Goal: Information Seeking & Learning: Learn about a topic

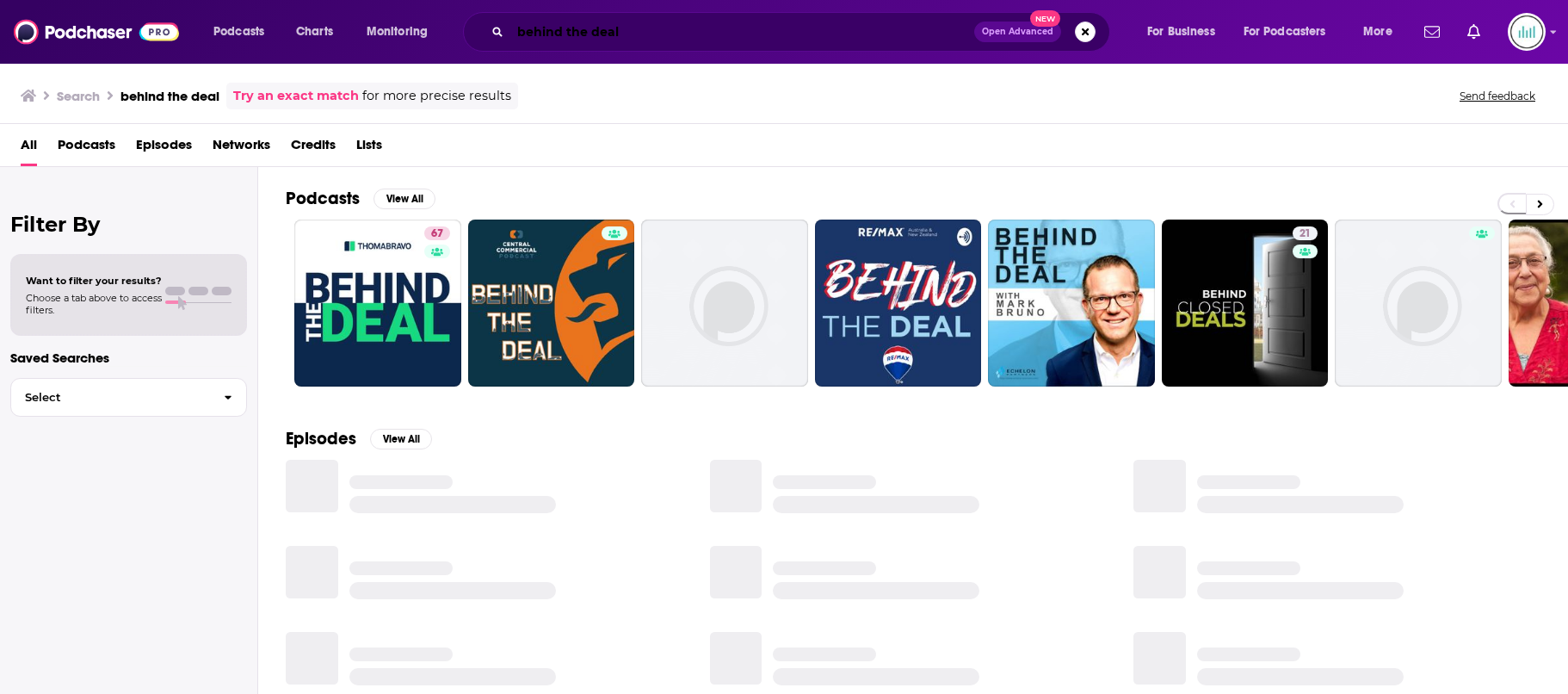
click at [567, 33] on input "behind the deal" at bounding box center [742, 31] width 464 height 28
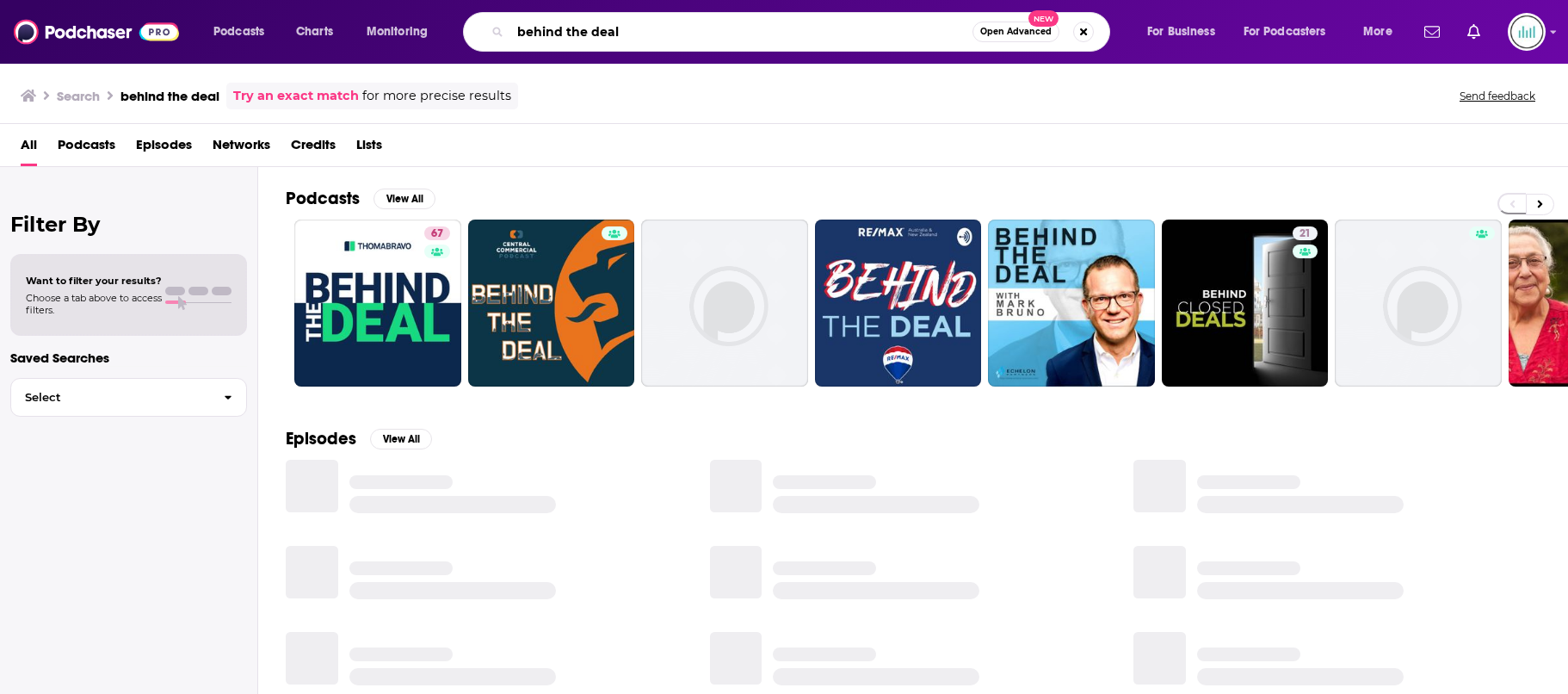
click at [567, 34] on input "behind the deal" at bounding box center [742, 31] width 463 height 28
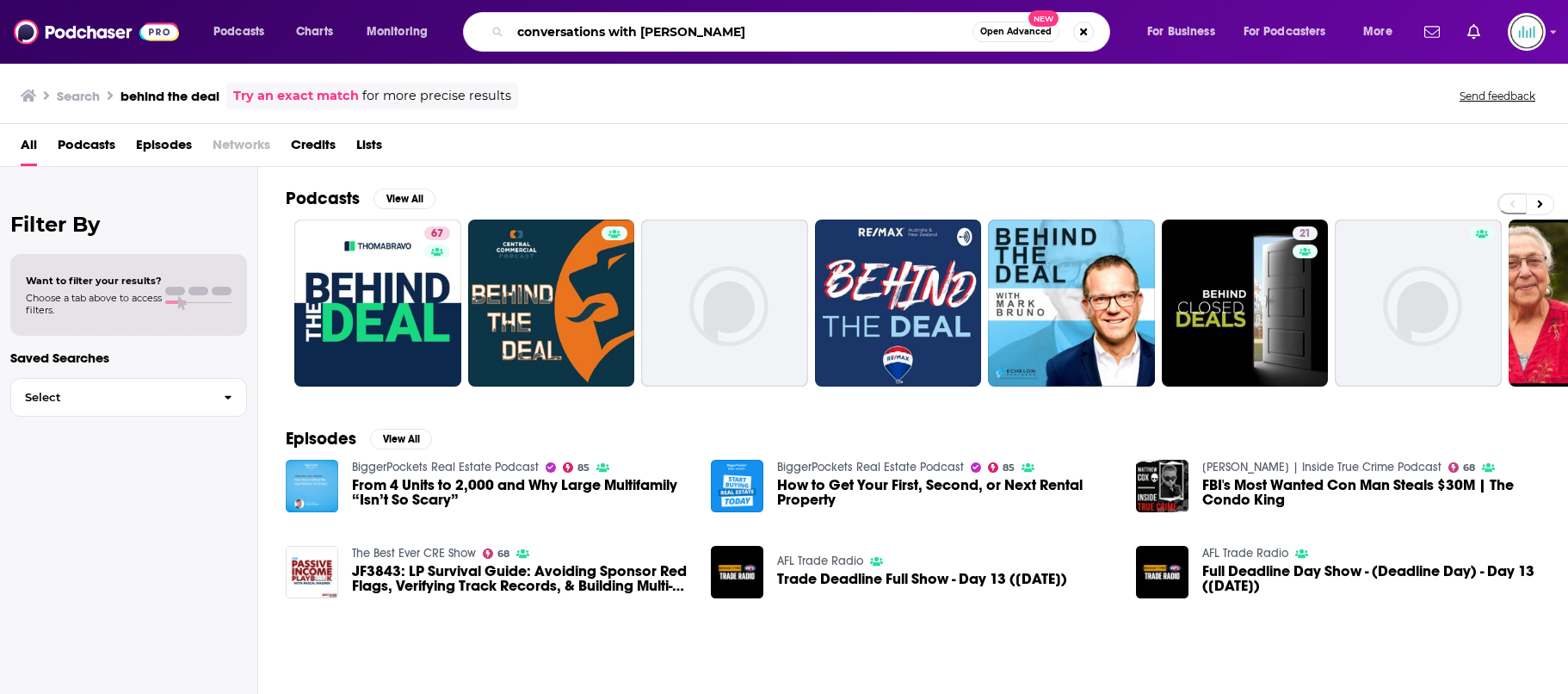
type input "conversations with [PERSON_NAME]"
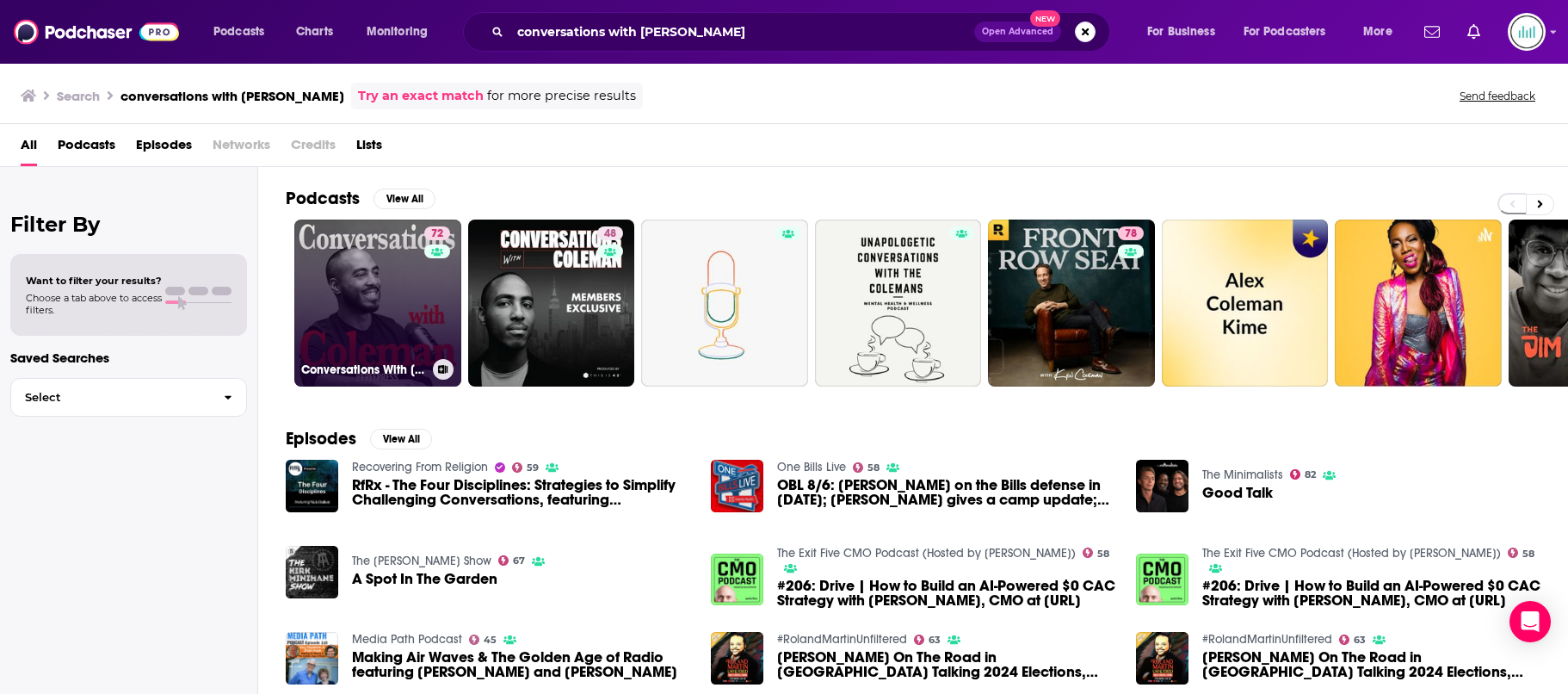
click at [397, 295] on link "72 Conversations With [PERSON_NAME]" at bounding box center [377, 303] width 167 height 167
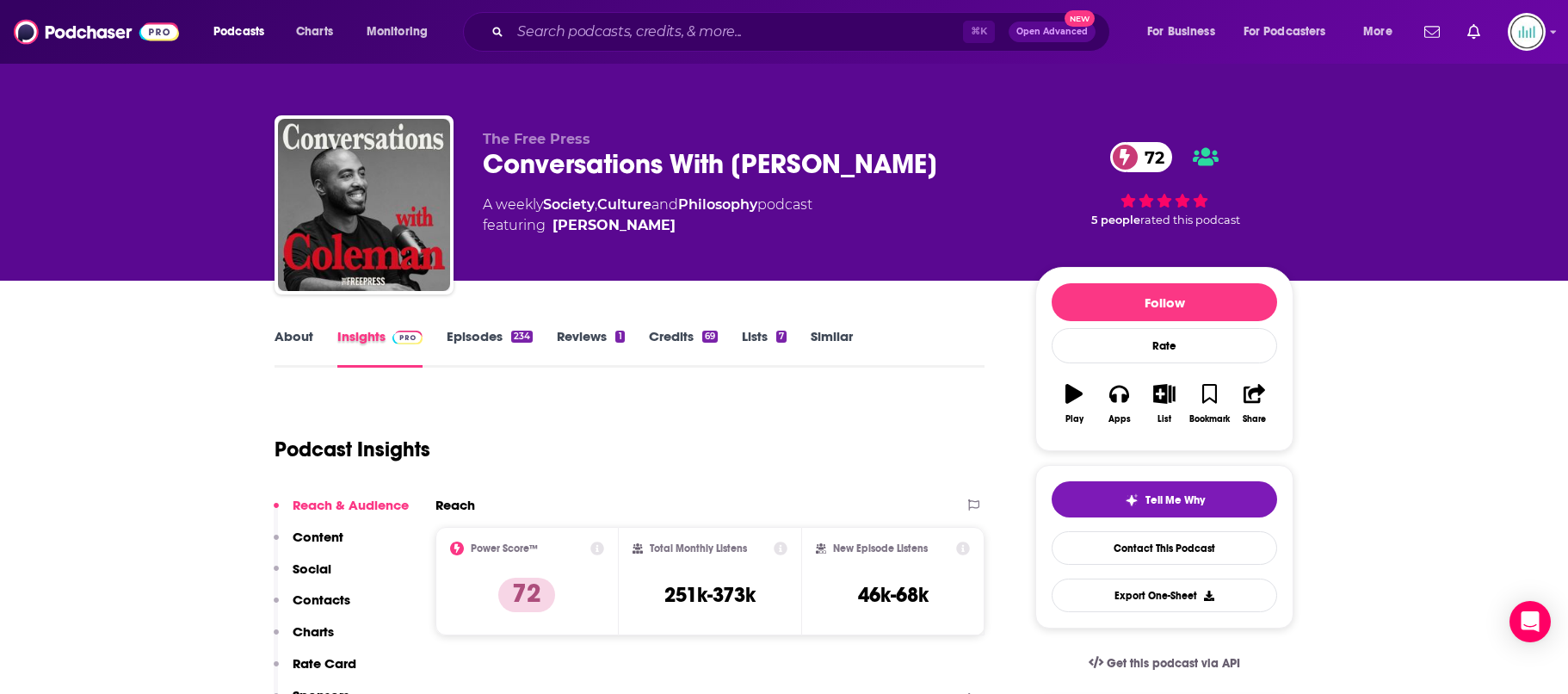
click at [445, 346] on div "Insights" at bounding box center [391, 347] width 109 height 40
click at [455, 340] on link "Episodes 234" at bounding box center [489, 347] width 86 height 40
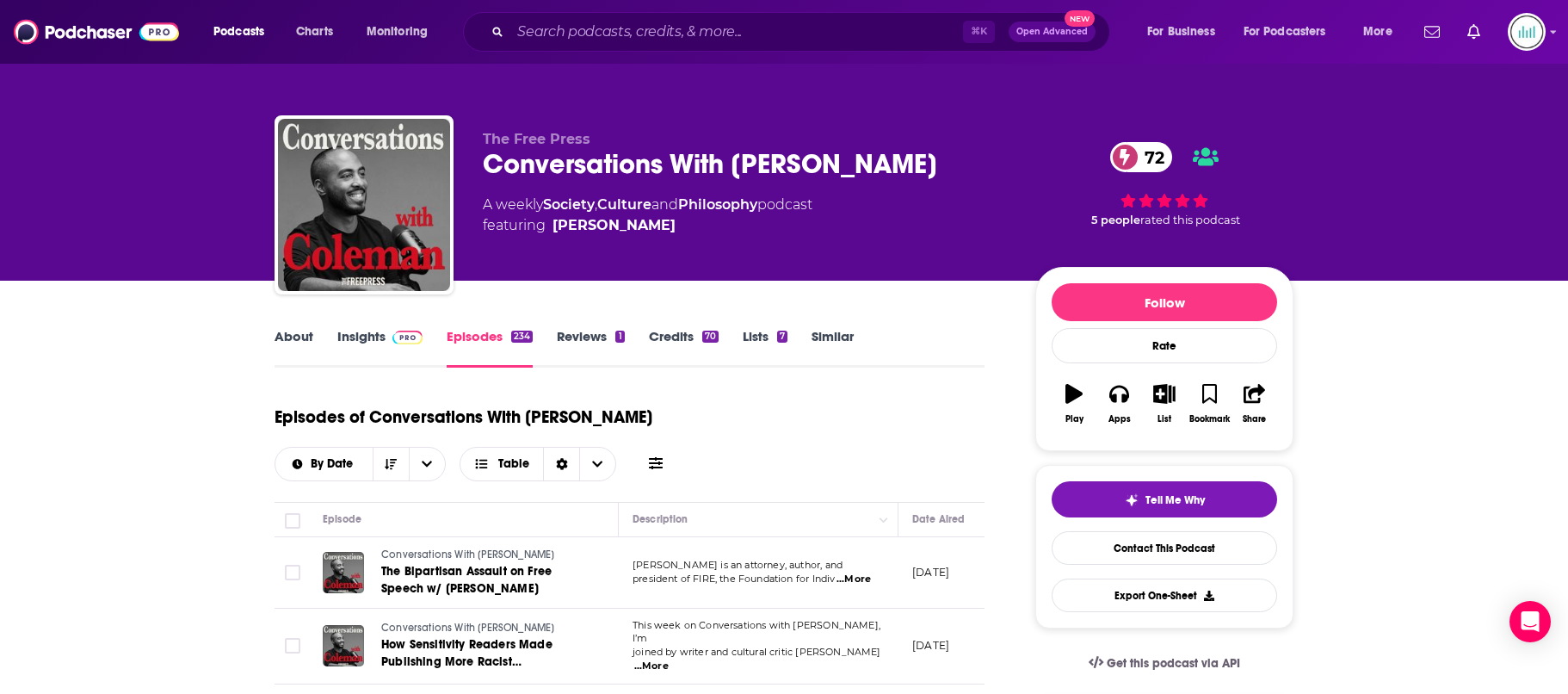
click at [380, 341] on link "Insights" at bounding box center [380, 347] width 86 height 40
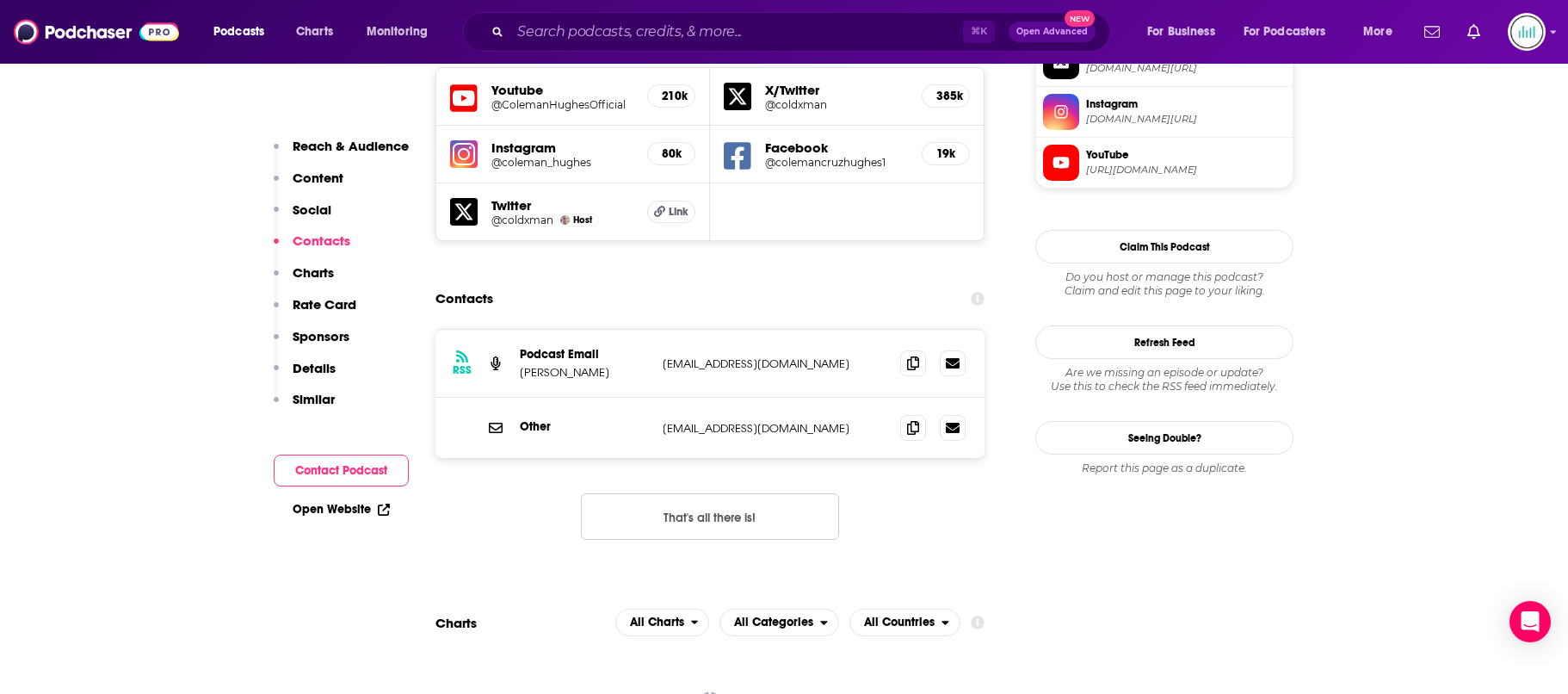
scroll to position [1574, 0]
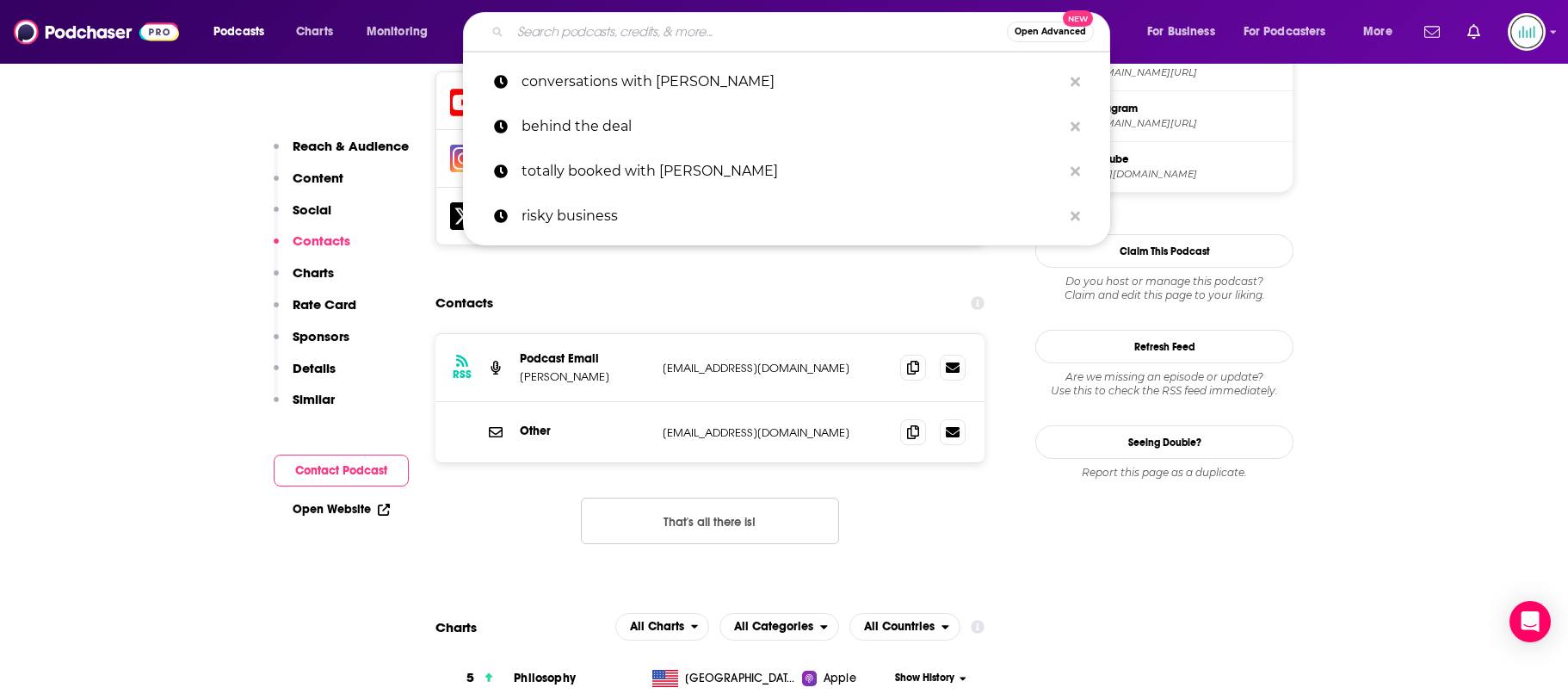
click at [601, 31] on input "Search podcasts, credits, & more..." at bounding box center [759, 31] width 497 height 28
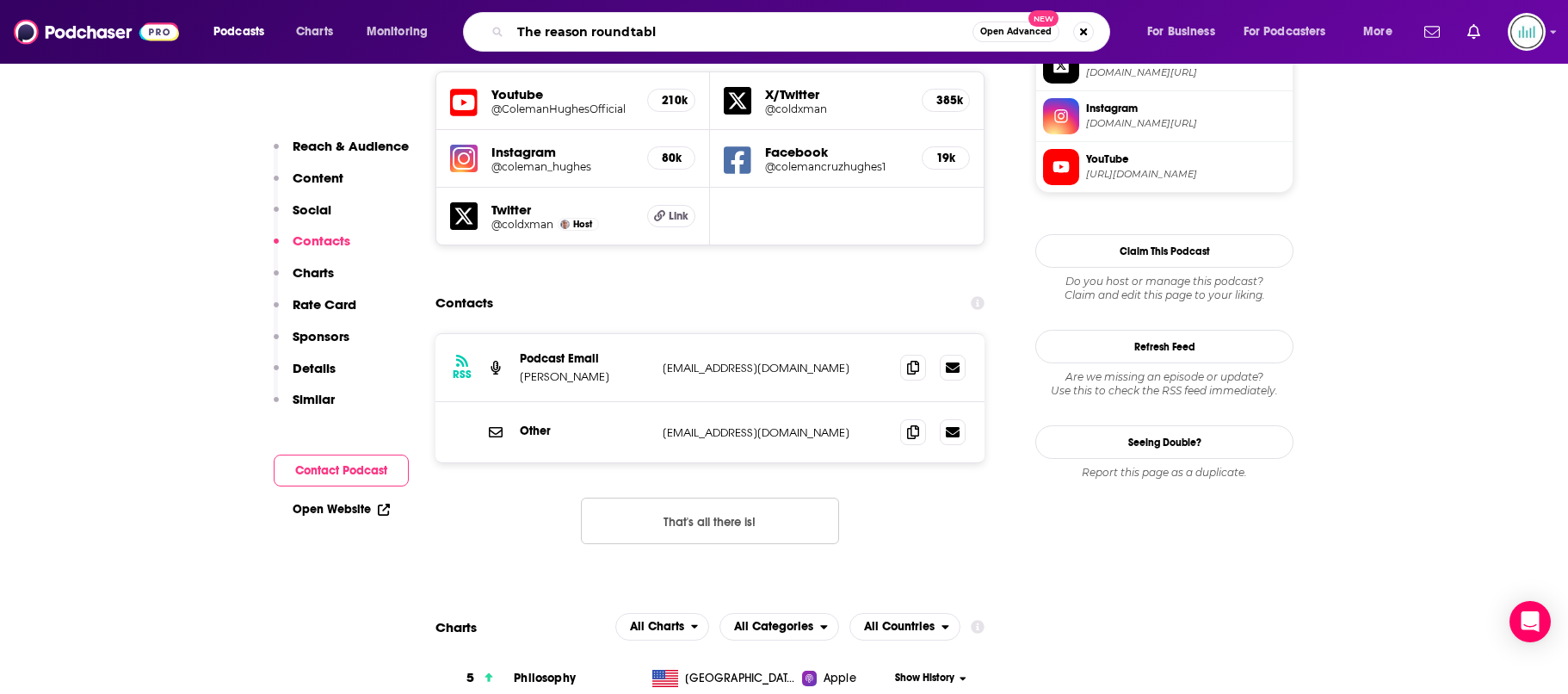
type input "The reason roundtable"
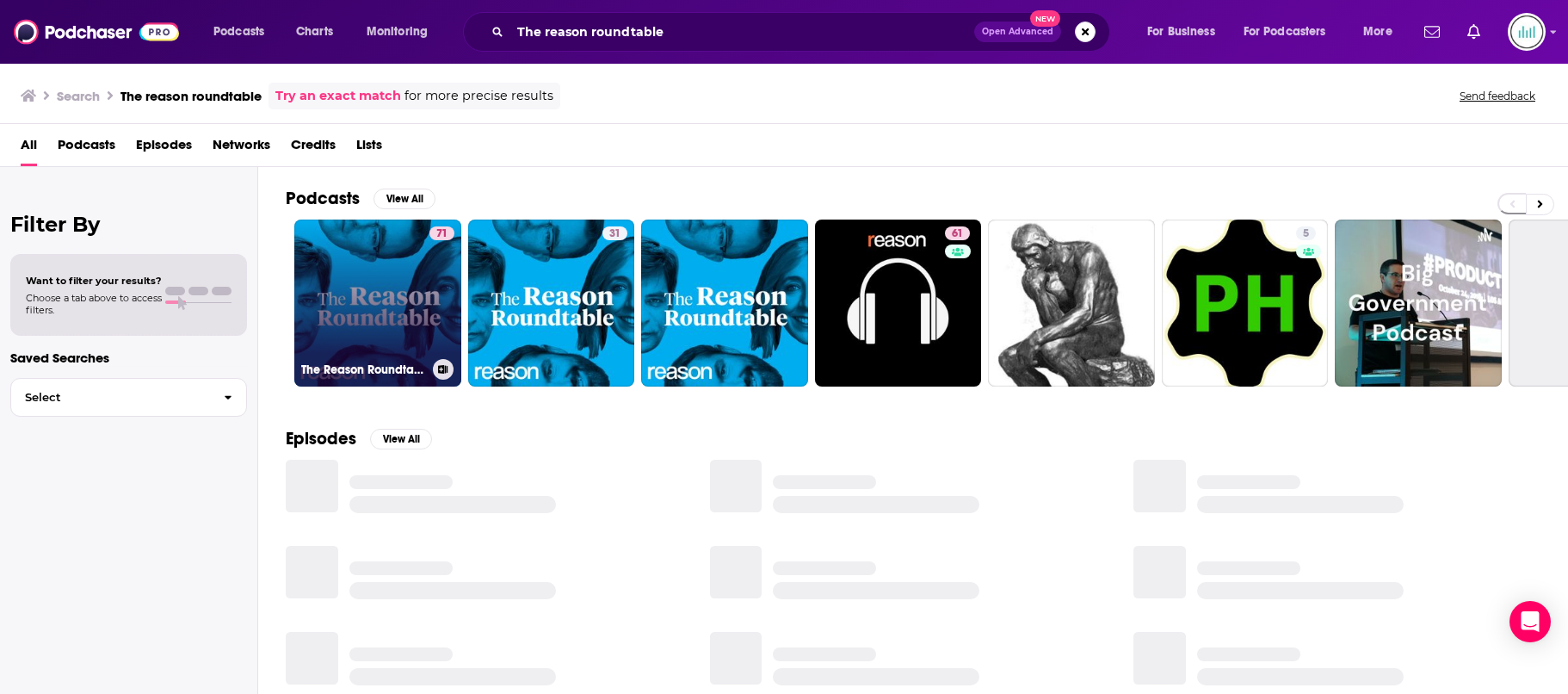
click at [400, 294] on link "71 The Reason Roundtable" at bounding box center [377, 303] width 167 height 167
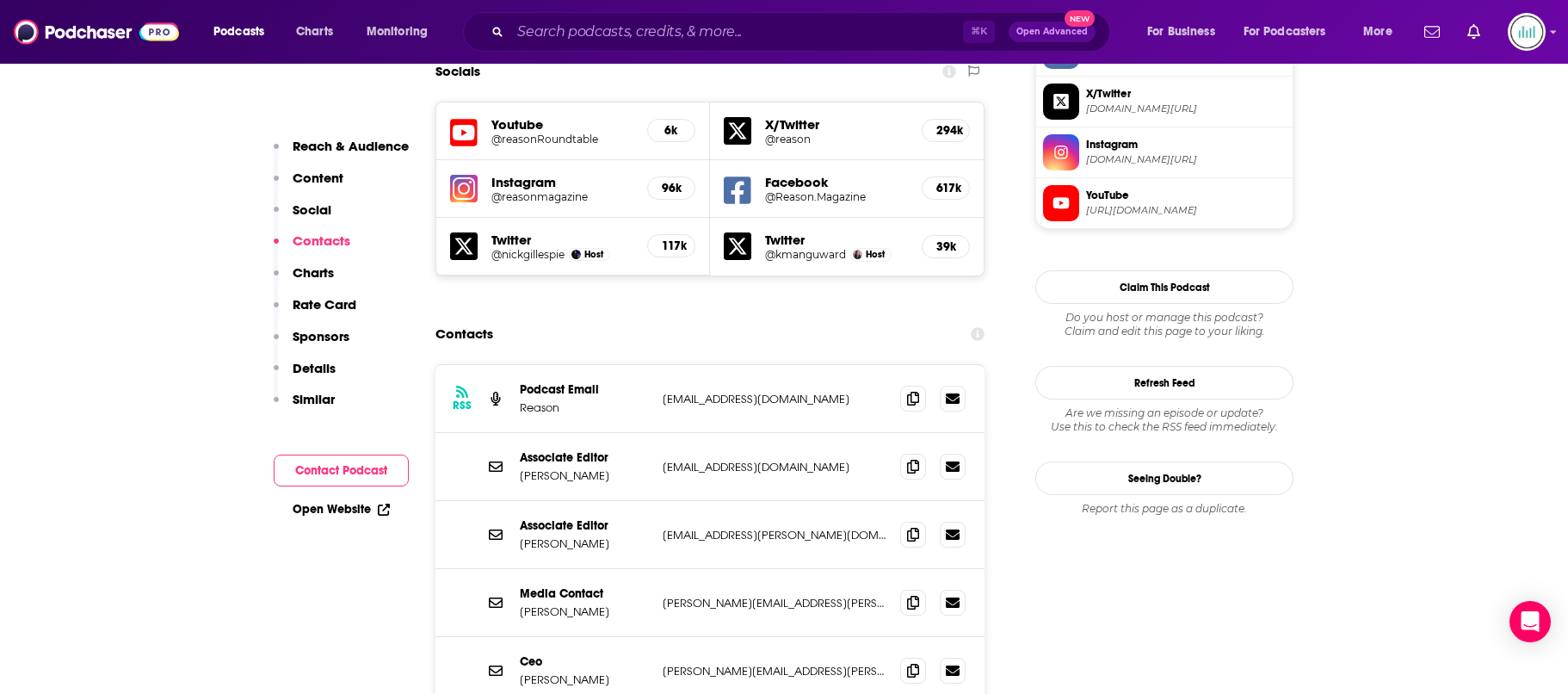
scroll to position [1539, 0]
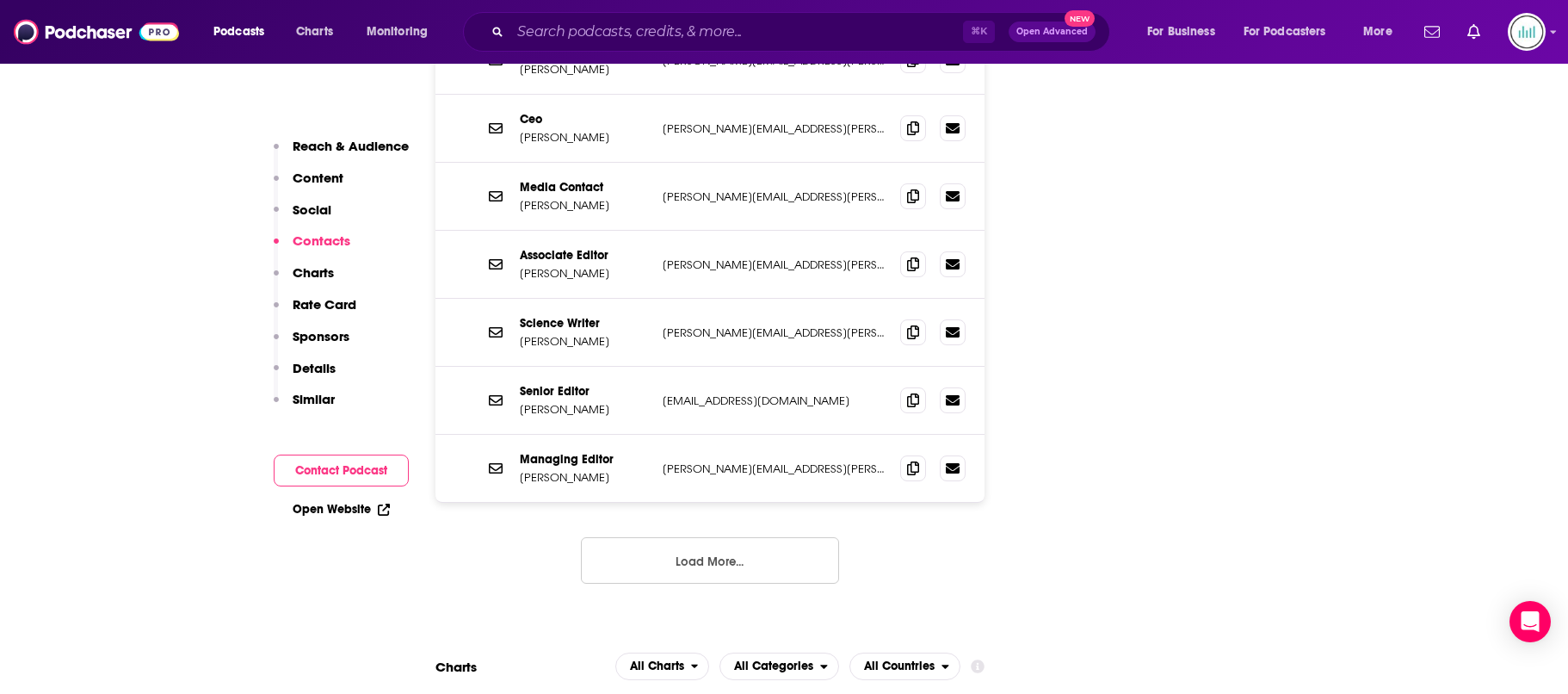
scroll to position [2088, 0]
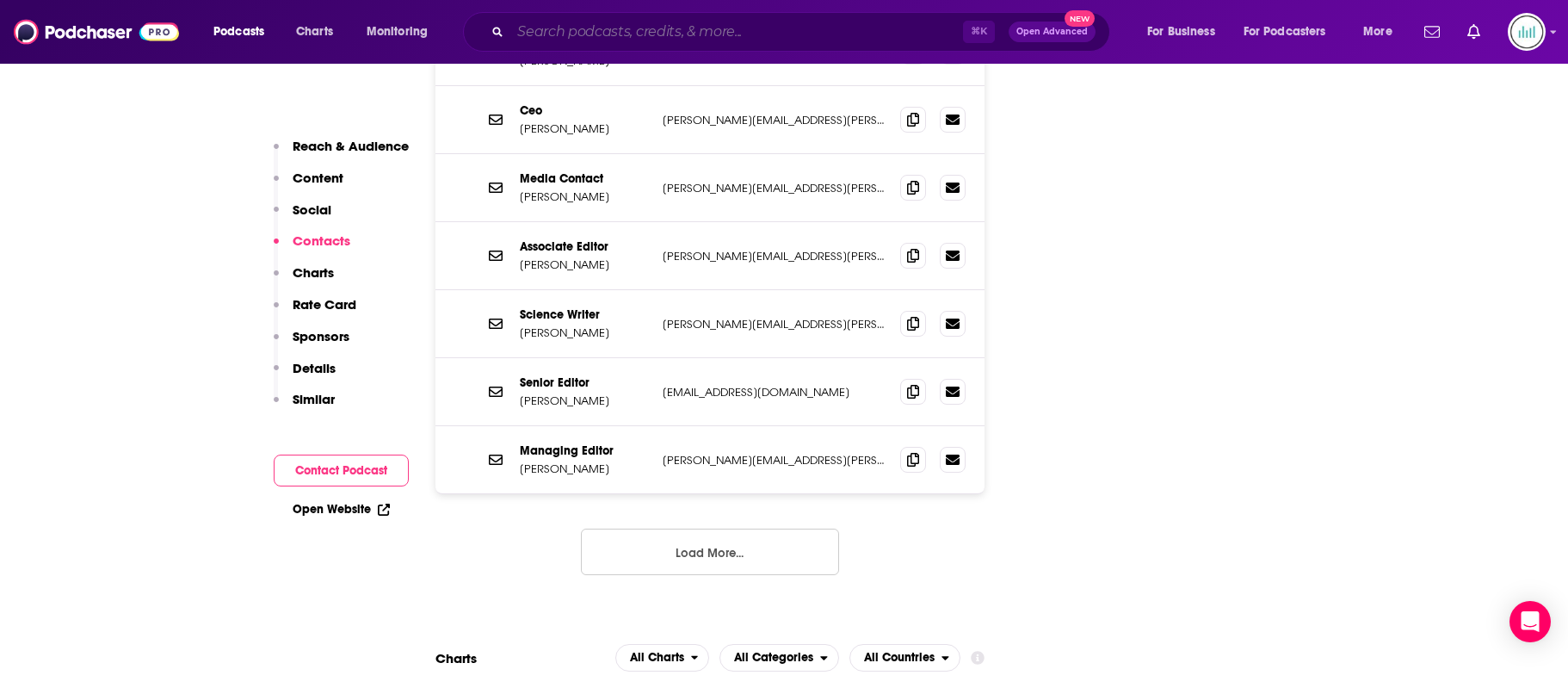
click at [651, 31] on input "Search podcasts, credits, & more..." at bounding box center [737, 31] width 453 height 28
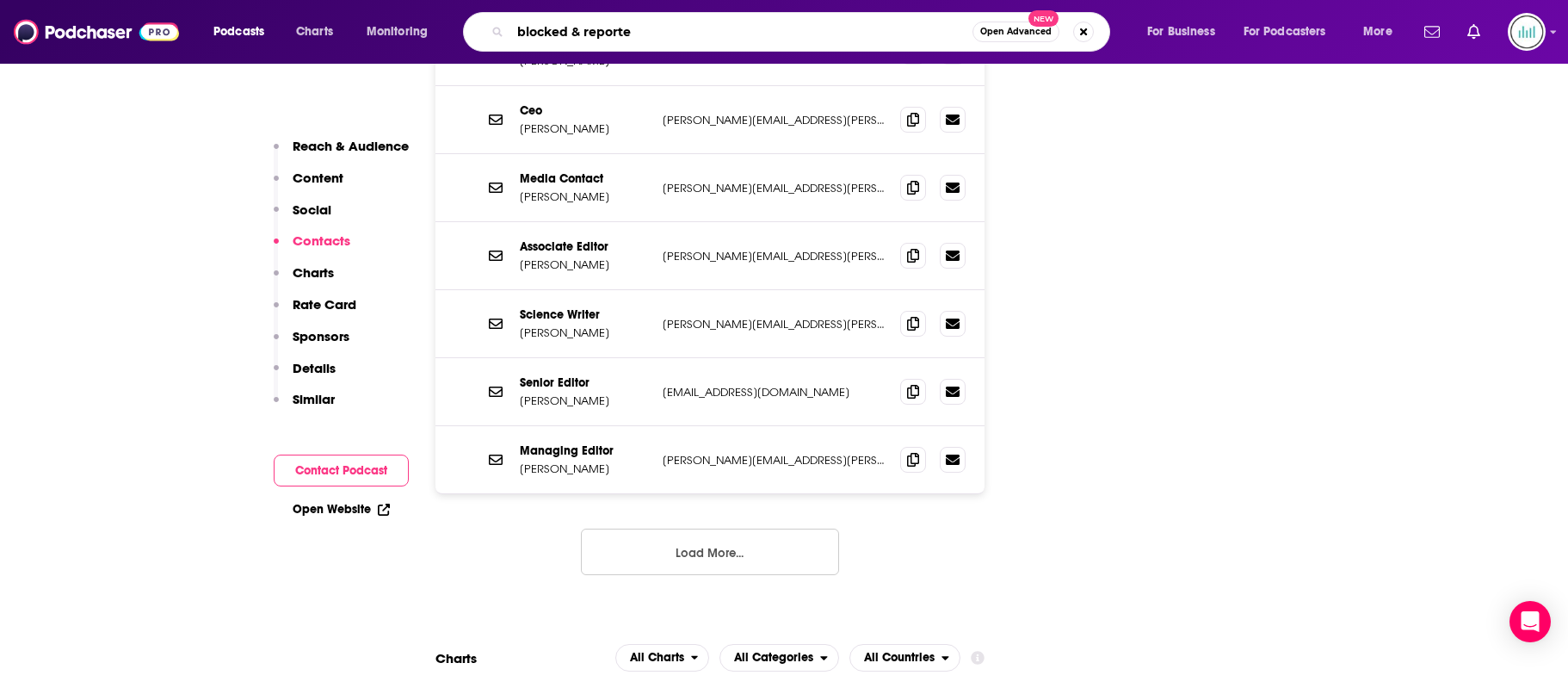
type input "blocked & reporter"
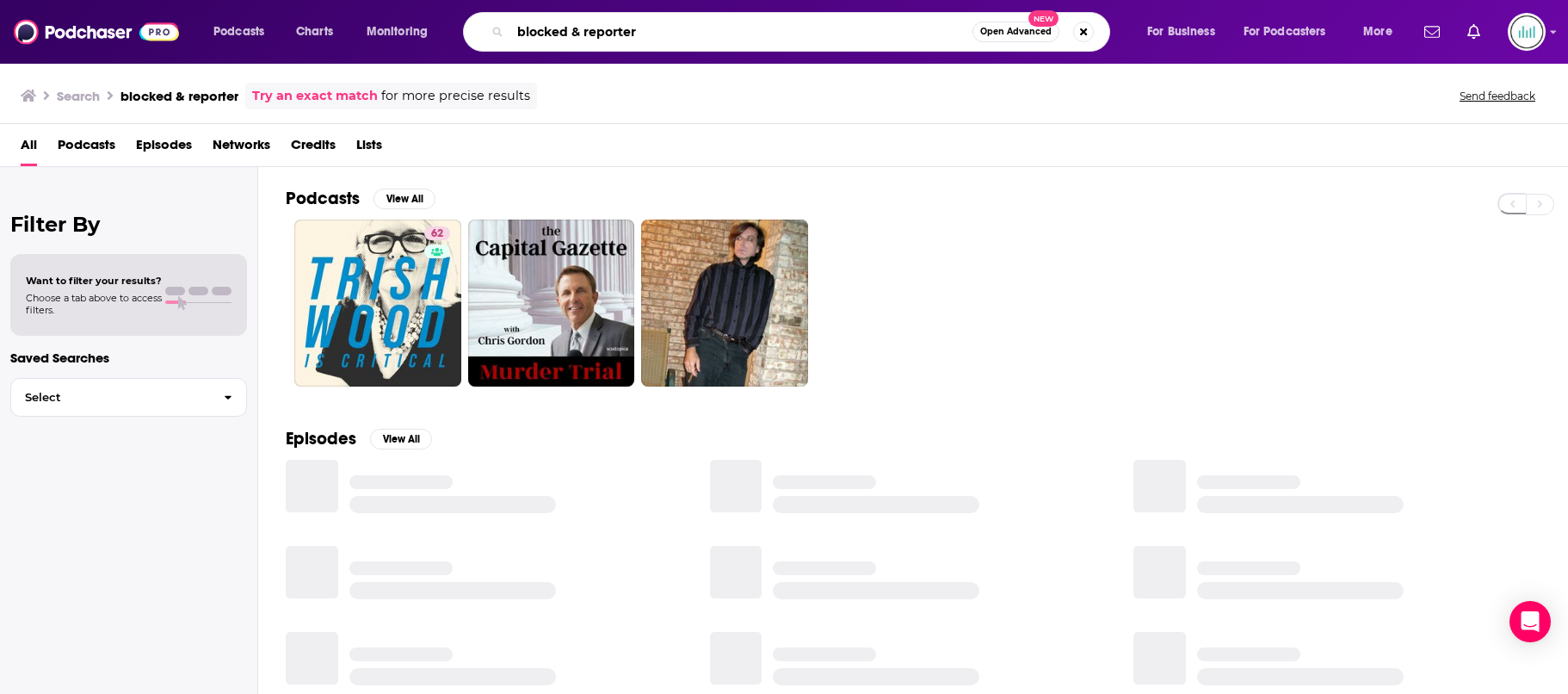
click at [645, 24] on input "blocked & reporter" at bounding box center [742, 31] width 463 height 28
type input "blocked & reported"
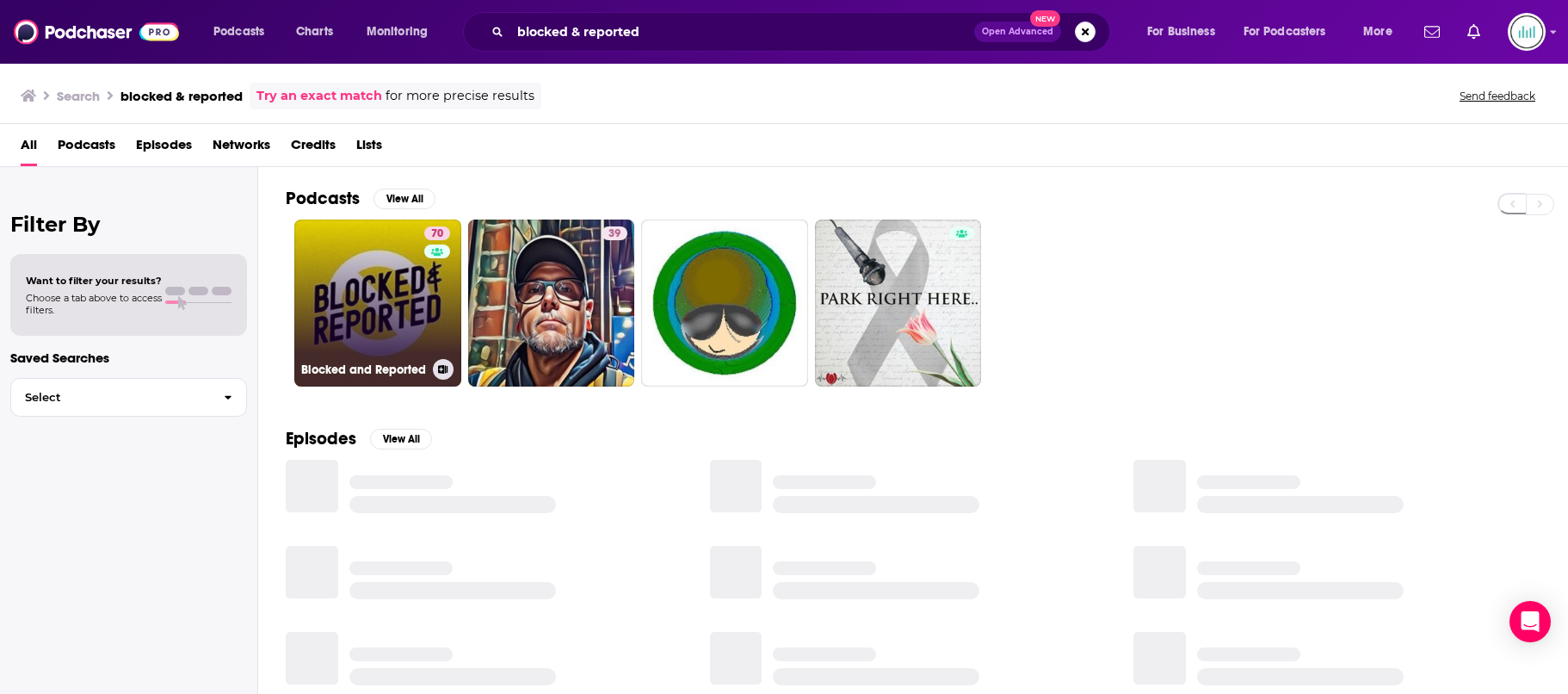
click at [375, 290] on link "70 Blocked and Reported" at bounding box center [377, 303] width 167 height 167
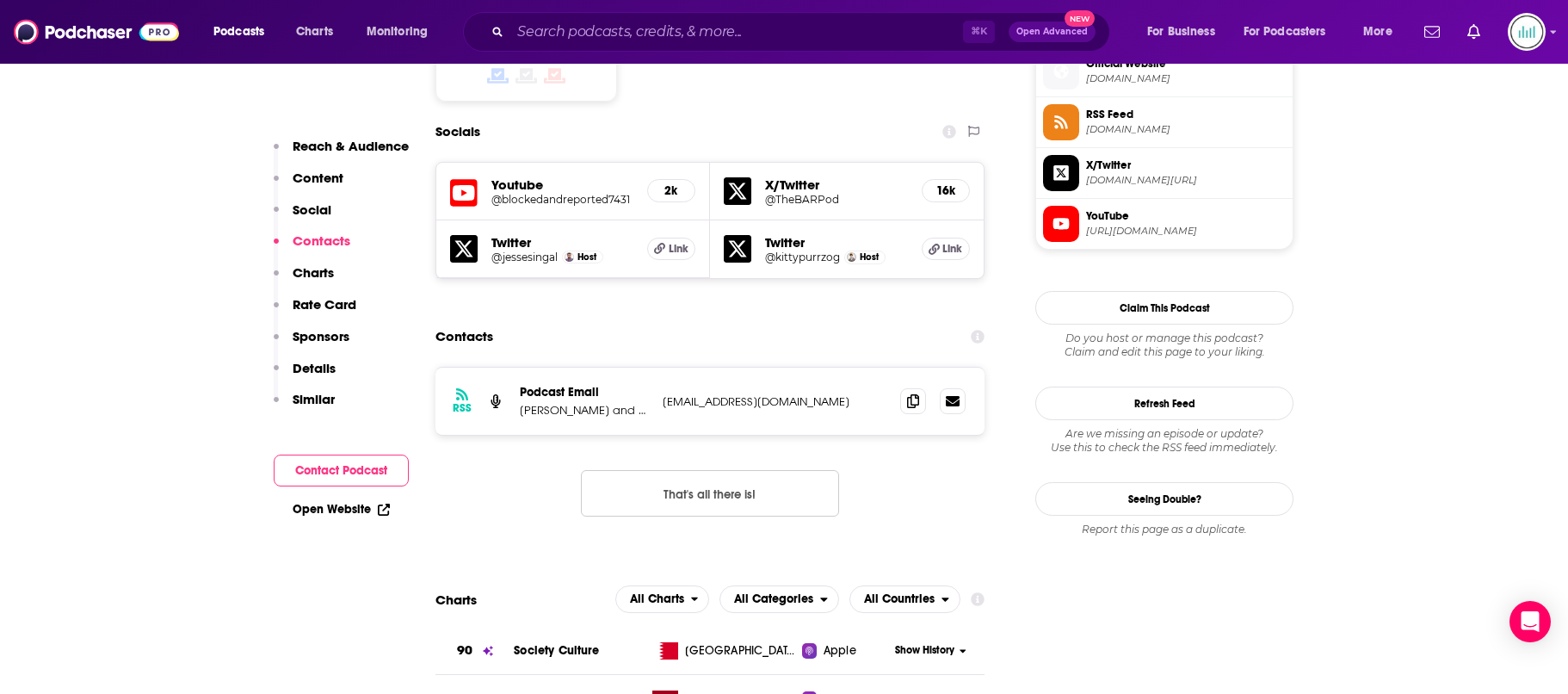
scroll to position [1418, 0]
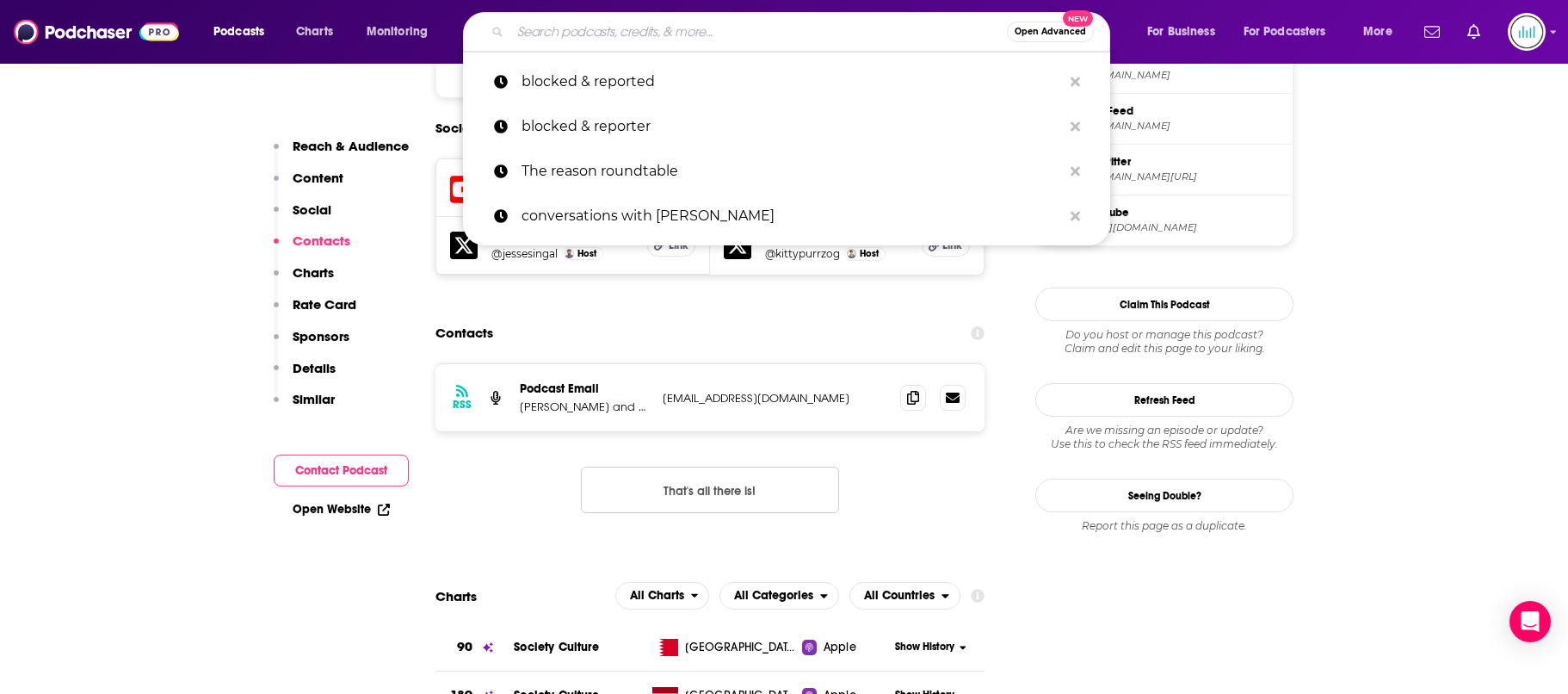
click at [588, 32] on input "Search podcasts, credits, & more..." at bounding box center [759, 31] width 497 height 28
paste input "The Unspeakable Podcast"
type input "The Unspeakable Podcast"
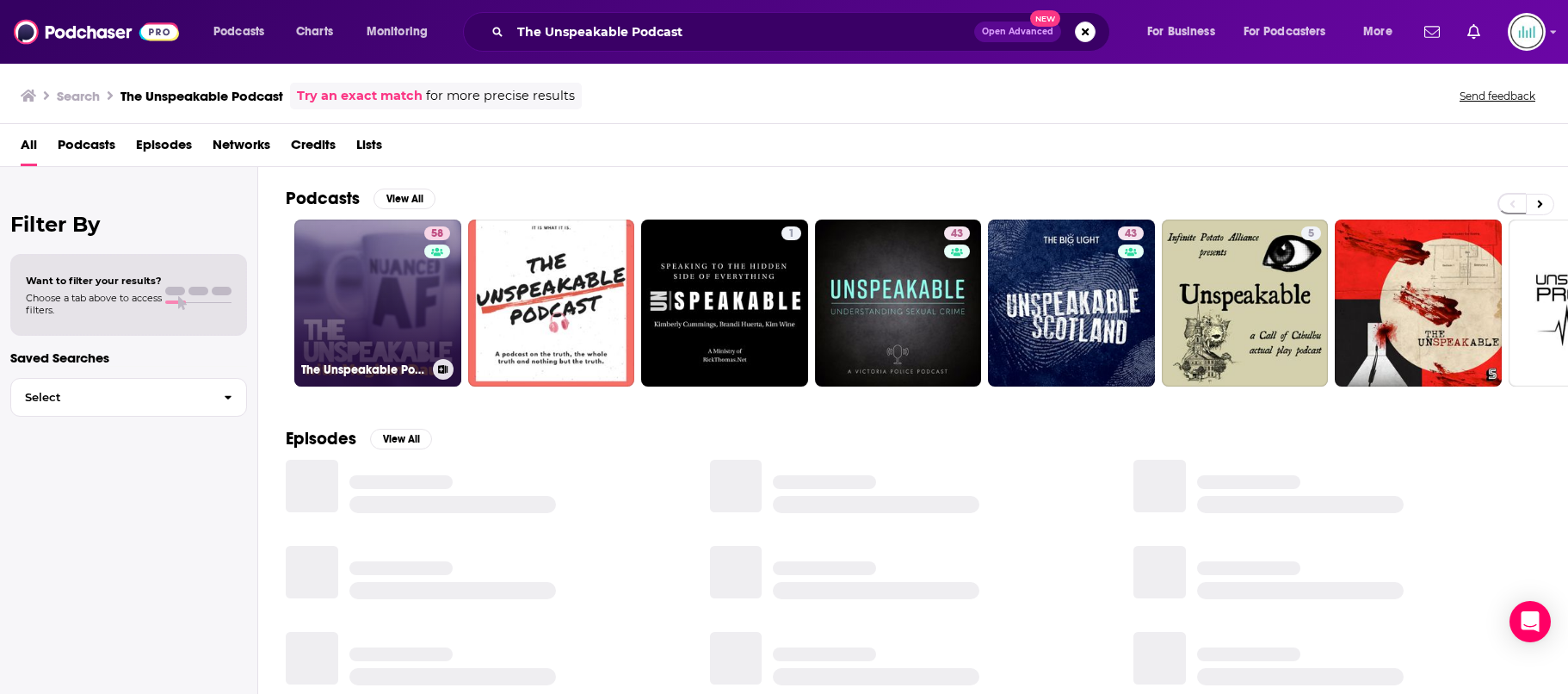
click at [374, 317] on link "58 The Unspeakable Podcast" at bounding box center [377, 303] width 167 height 167
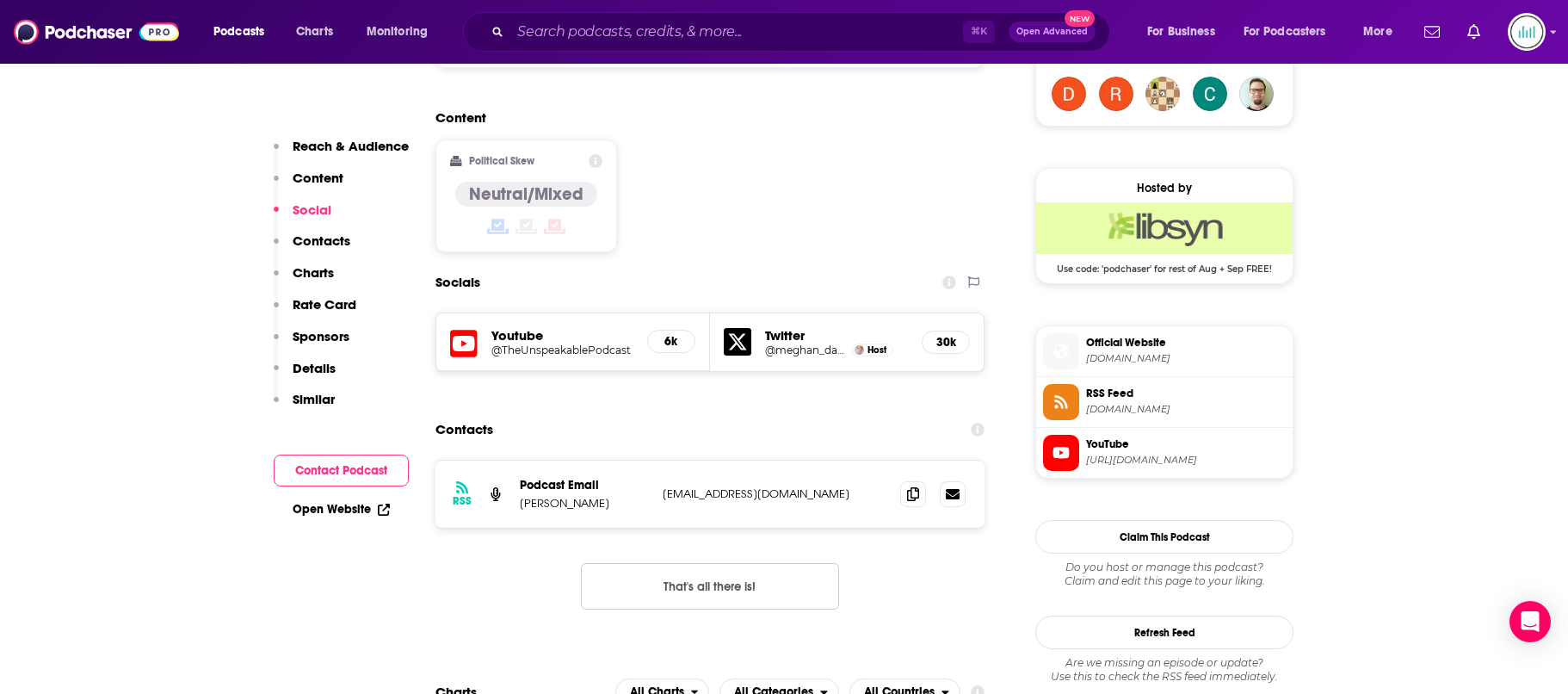
scroll to position [1304, 0]
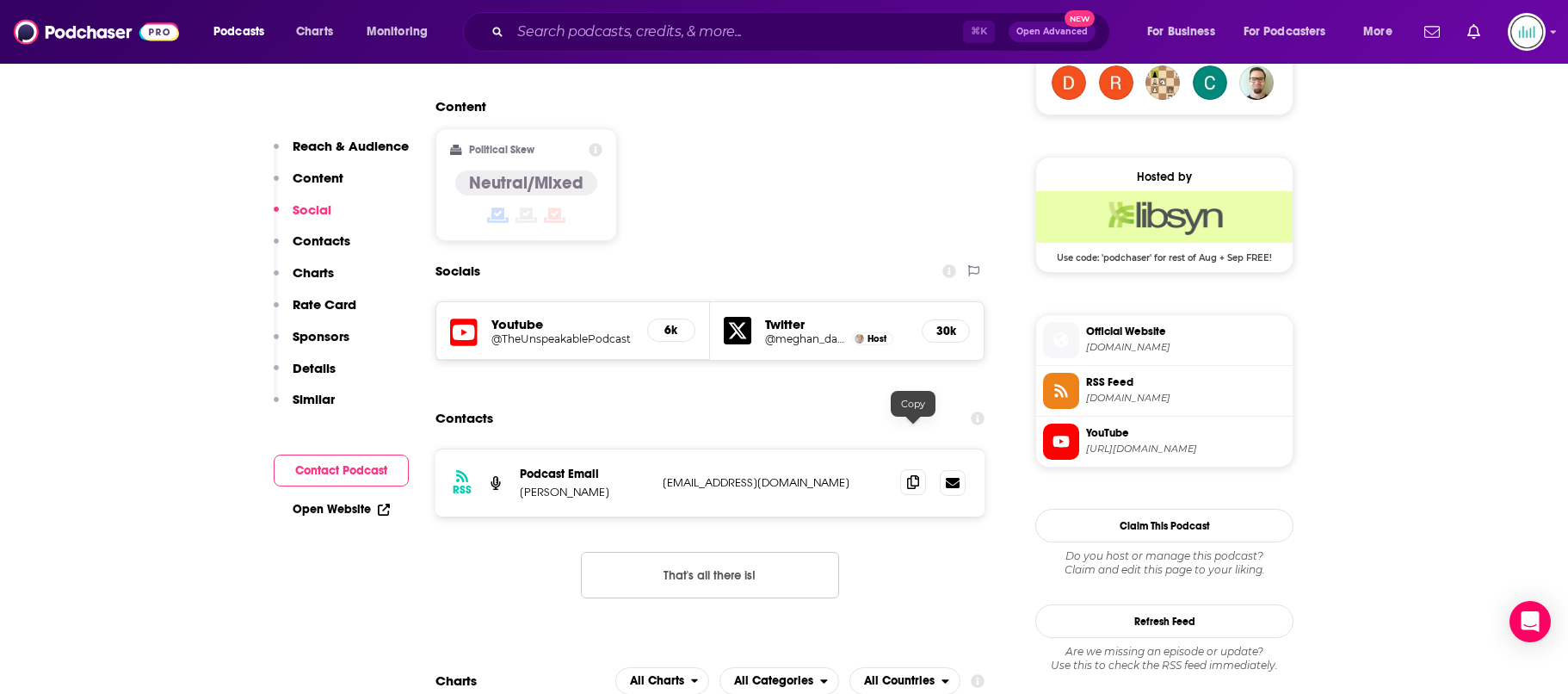
click at [910, 475] on icon at bounding box center [913, 482] width 12 height 13
